Goal: Transaction & Acquisition: Purchase product/service

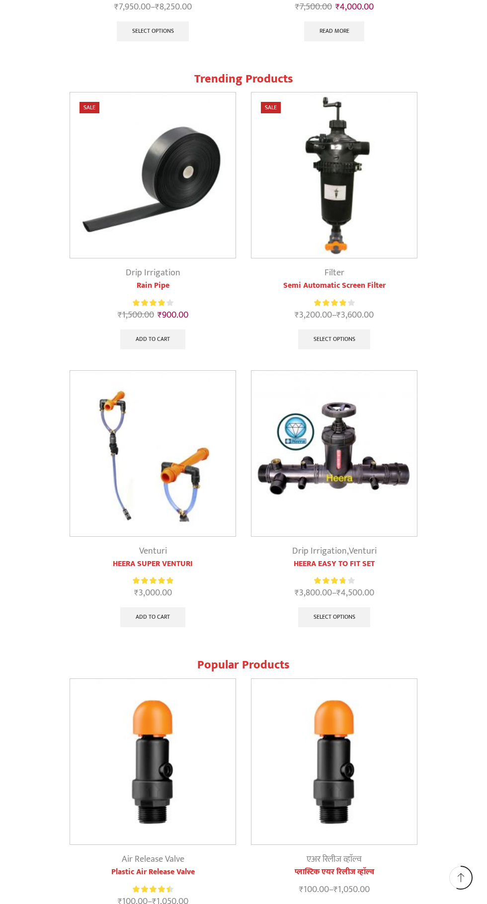
scroll to position [1444, 0]
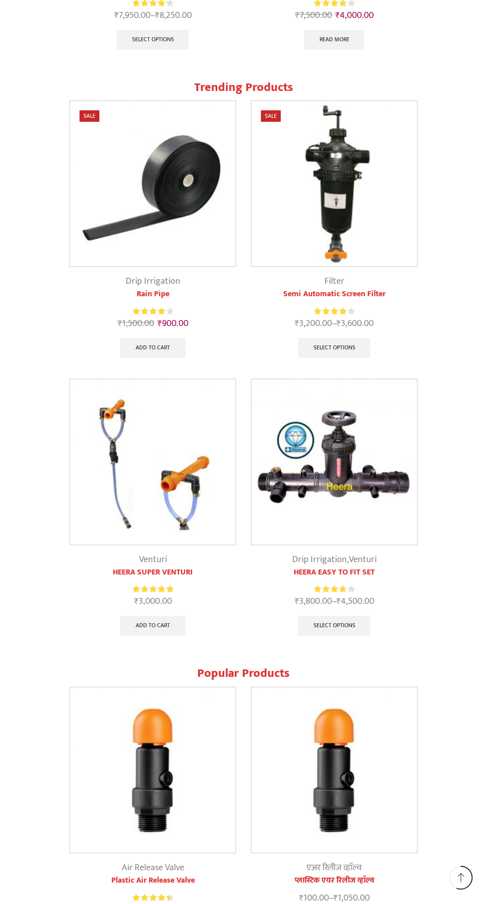
click at [359, 444] on img at bounding box center [334, 462] width 166 height 166
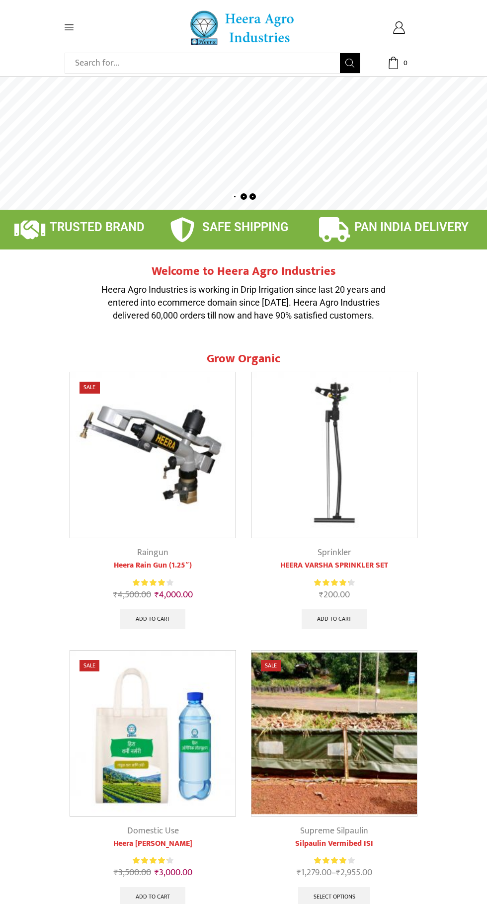
click at [69, 25] on icon at bounding box center [69, 27] width 9 height 5
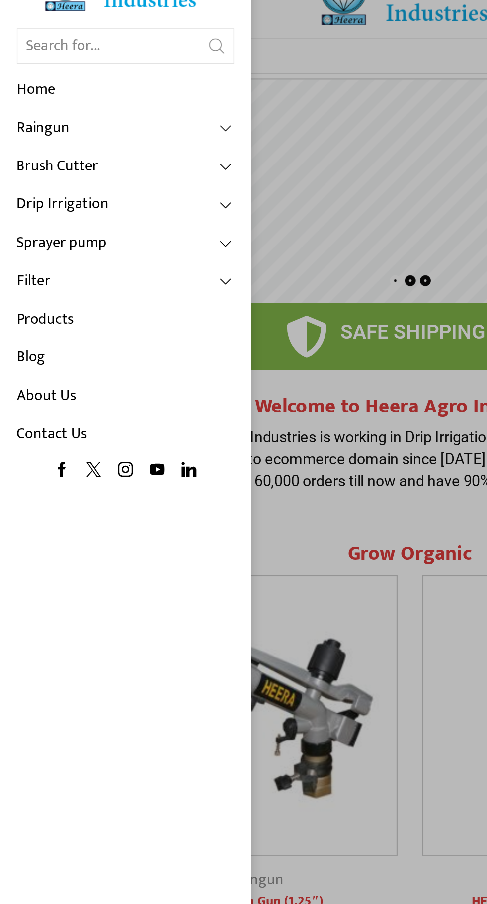
click at [126, 151] on link "Drip Irrigation" at bounding box center [74, 151] width 129 height 23
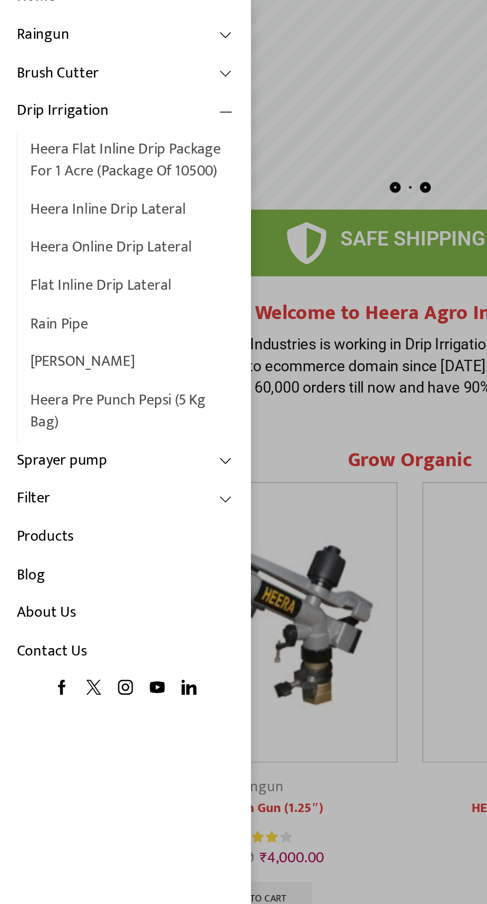
click at [70, 402] on link "Products" at bounding box center [74, 404] width 129 height 23
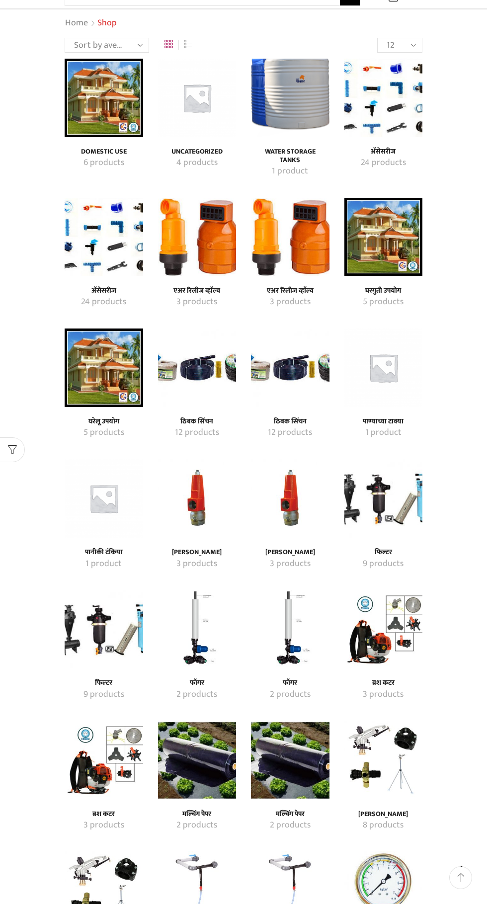
scroll to position [68, 0]
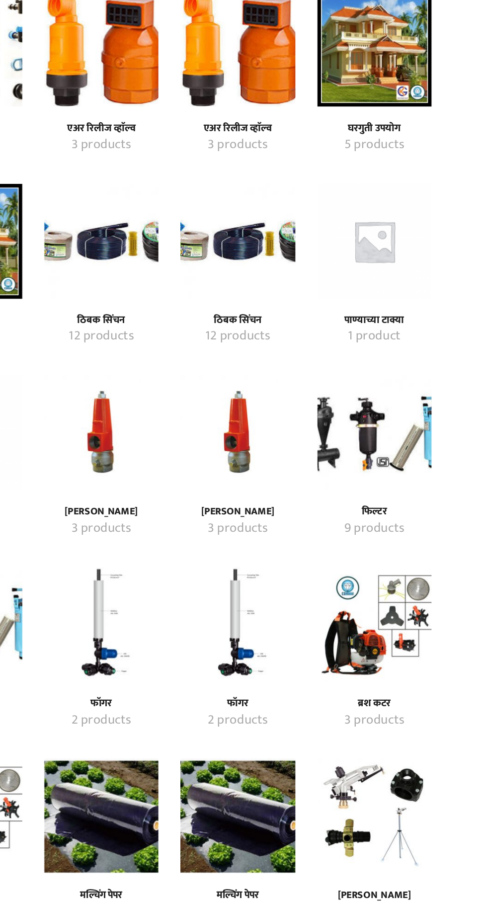
click at [380, 496] on img "Visit product category फिल्टर" at bounding box center [383, 498] width 79 height 79
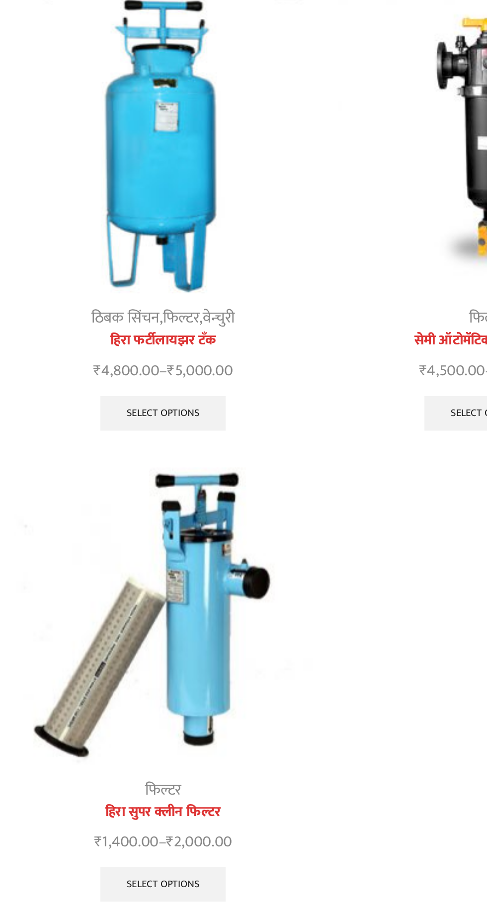
scroll to position [603, 0]
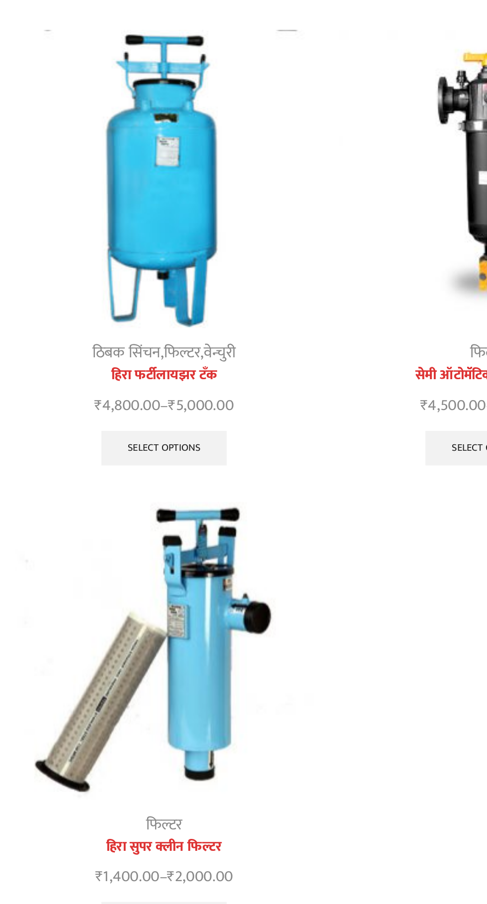
click at [173, 723] on img at bounding box center [150, 728] width 171 height 171
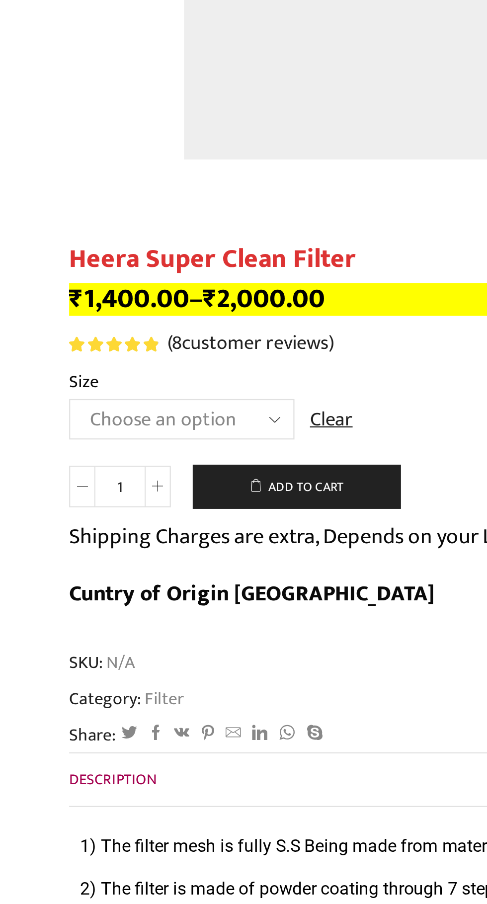
scroll to position [1, 0]
click at [154, 477] on select "Choose an option GI 2" X 15" GI 2.5" X 15" GI 3" X 15" GI 2" X 18" GI 2.5" X 18…" at bounding box center [116, 475] width 102 height 18
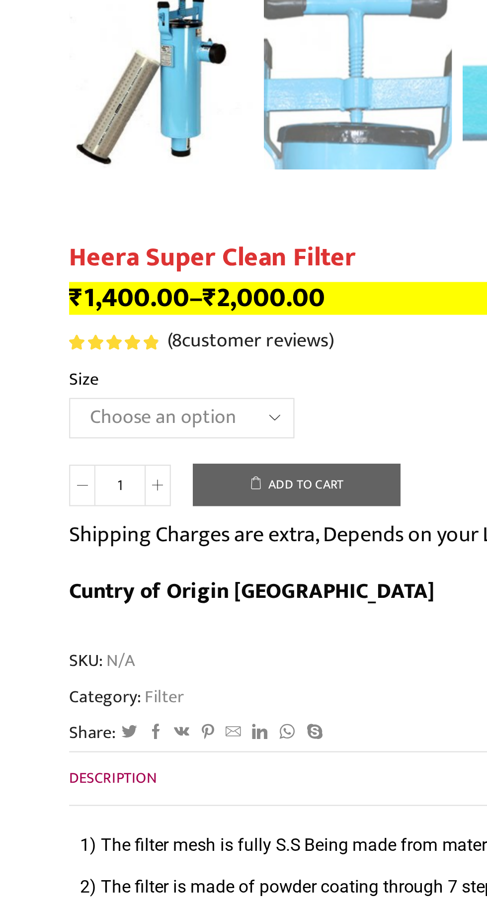
select select "GI 3" X 20""
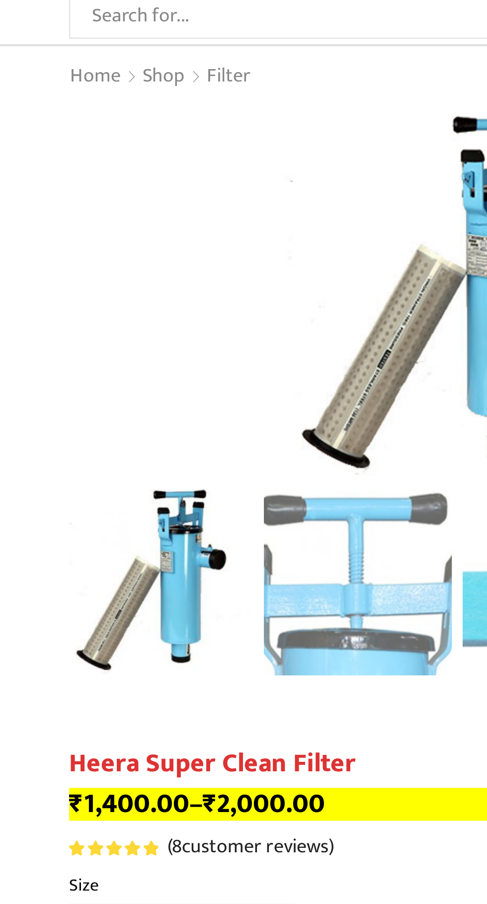
scroll to position [0, 0]
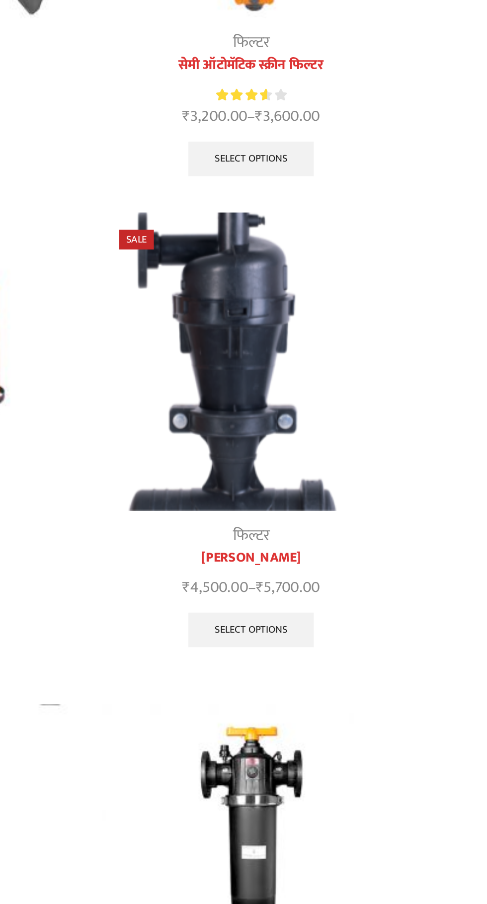
scroll to position [568, 0]
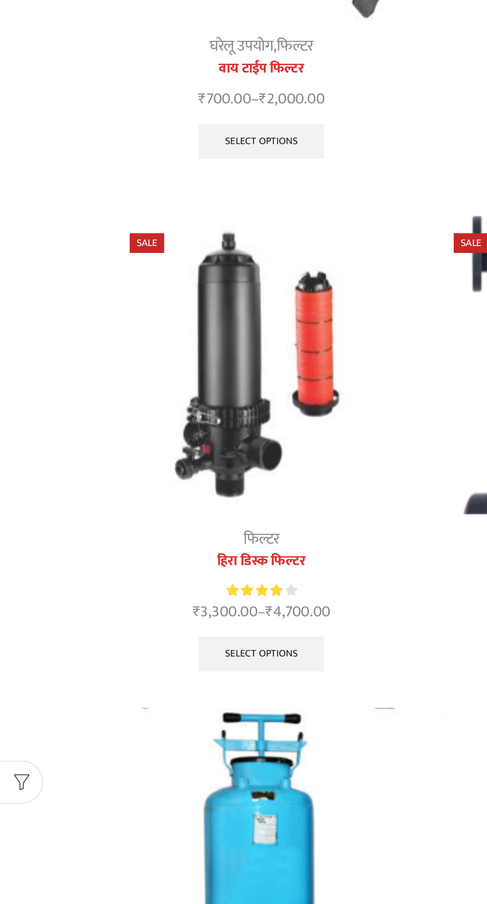
click at [152, 217] on img at bounding box center [150, 209] width 171 height 171
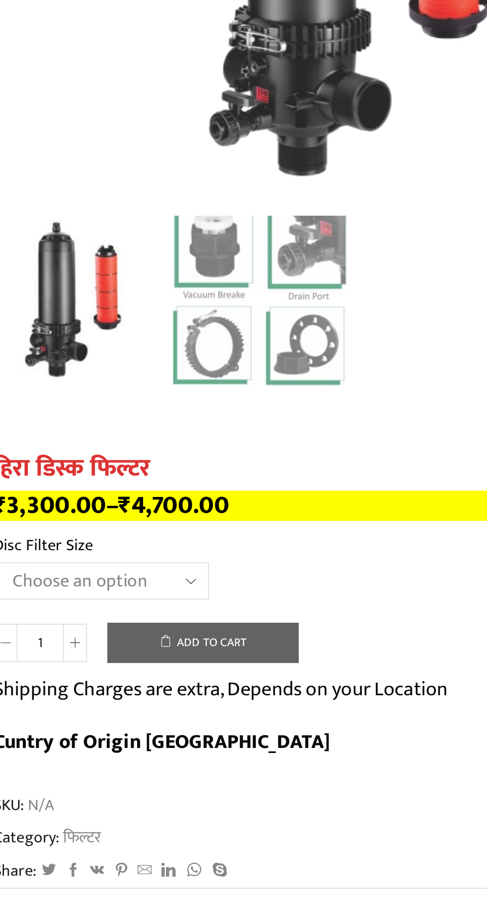
click at [156, 542] on select "Choose an option 2" Disc Filter 2.5" Disc Filter 3" Disc Filter 40m3 3" Disc Fi…" at bounding box center [118, 540] width 106 height 18
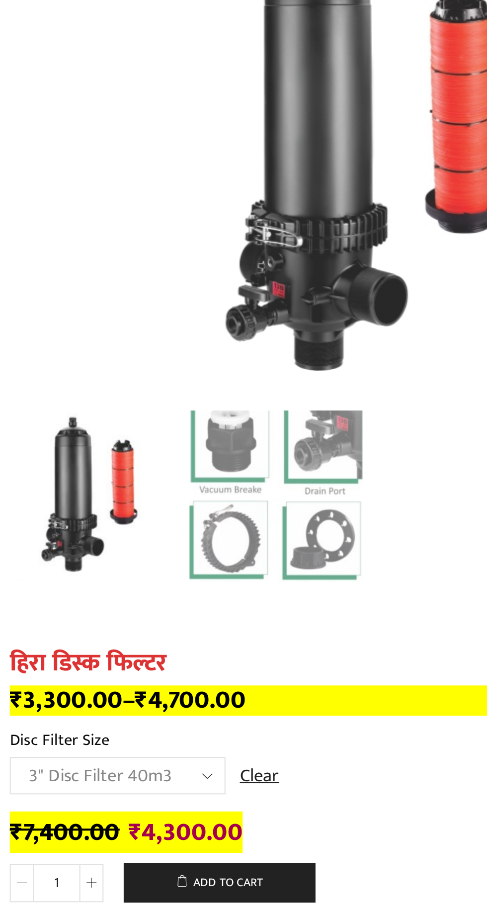
click at [161, 541] on select "Choose an option 2" Disc Filter 2.5" Disc Filter 3" Disc Filter 40m3 3" Disc Fi…" at bounding box center [118, 540] width 106 height 18
select select "2-5-disc-filter-mr"
